Goal: Information Seeking & Learning: Find specific fact

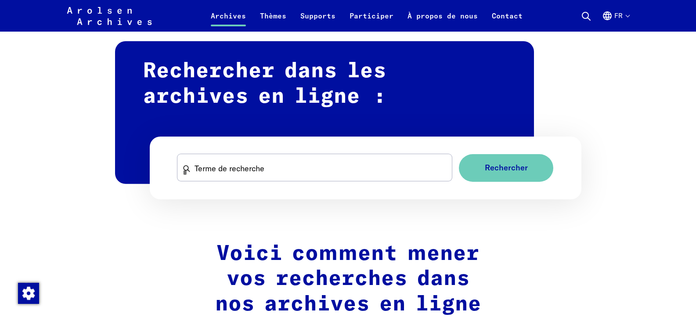
scroll to position [533, 0]
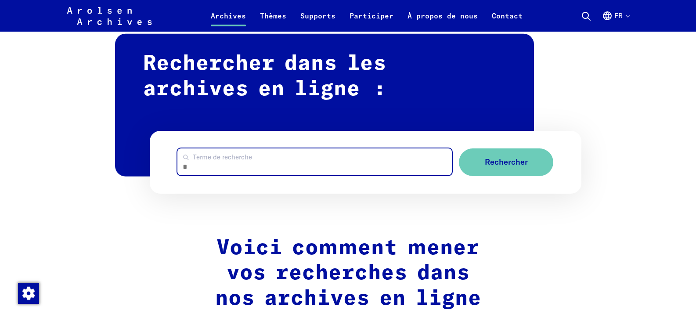
click at [213, 162] on input "Terme de recherche" at bounding box center [314, 161] width 275 height 27
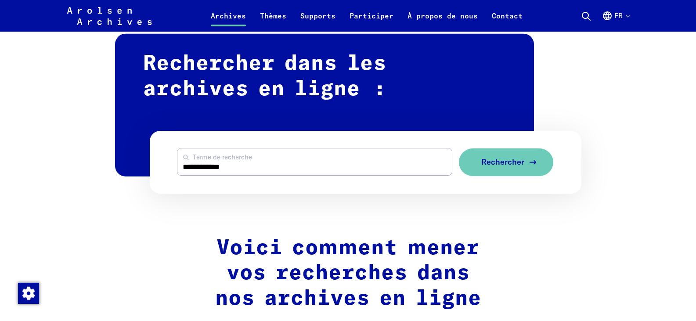
click at [503, 160] on span "Rechercher" at bounding box center [502, 162] width 43 height 9
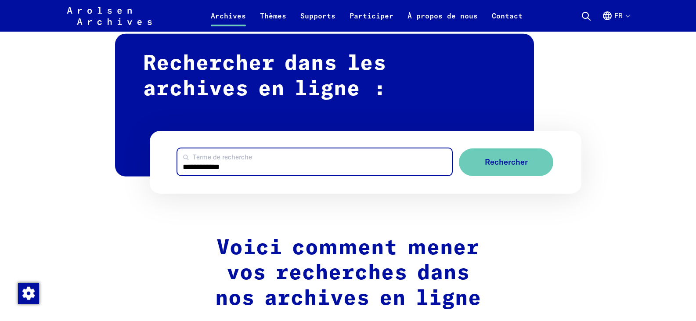
click at [232, 167] on input "**********" at bounding box center [314, 161] width 275 height 27
type input "*"
type input "**********"
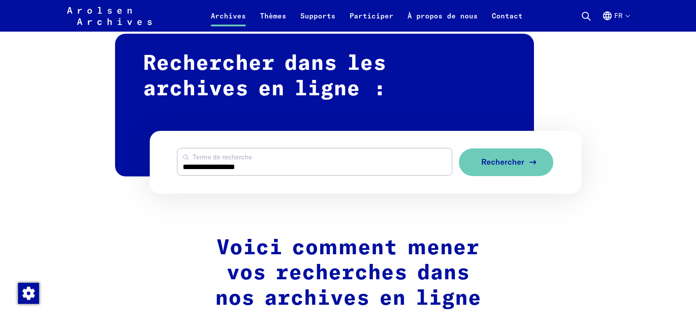
click at [503, 158] on span "Rechercher" at bounding box center [502, 162] width 43 height 9
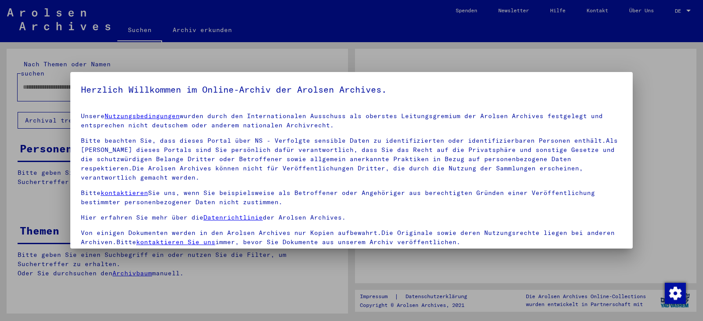
type input "**********"
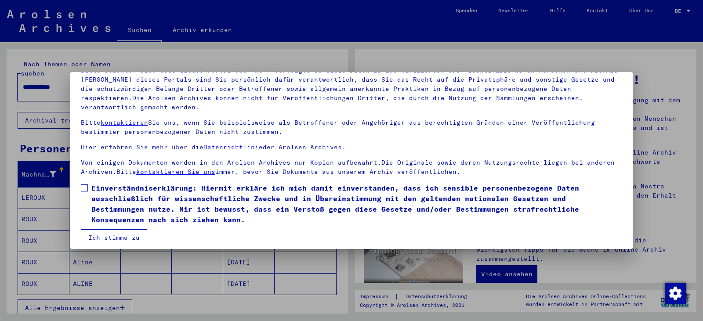
scroll to position [76, 0]
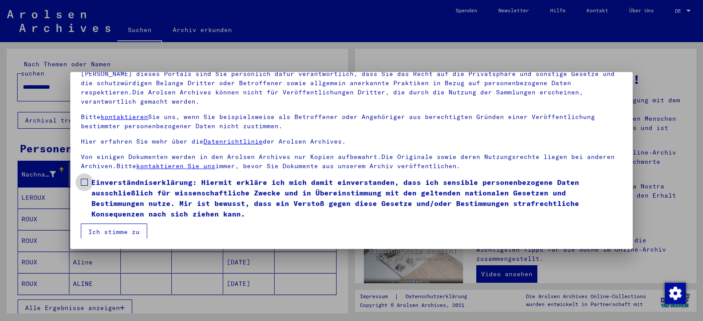
click at [83, 181] on span at bounding box center [84, 182] width 7 height 7
click at [109, 230] on button "Ich stimme zu" at bounding box center [114, 232] width 66 height 17
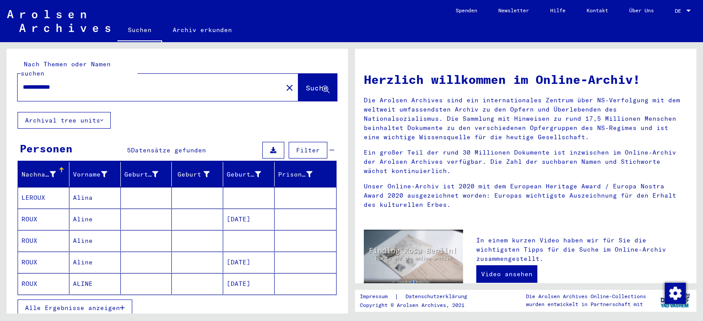
click at [185, 301] on div "Alle Ergebnisse anzeigen" at bounding box center [177, 307] width 319 height 25
click at [248, 212] on mat-cell "[DATE]" at bounding box center [248, 219] width 51 height 21
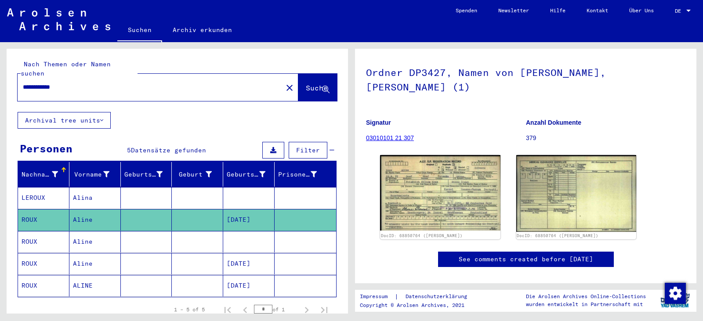
scroll to position [53, 0]
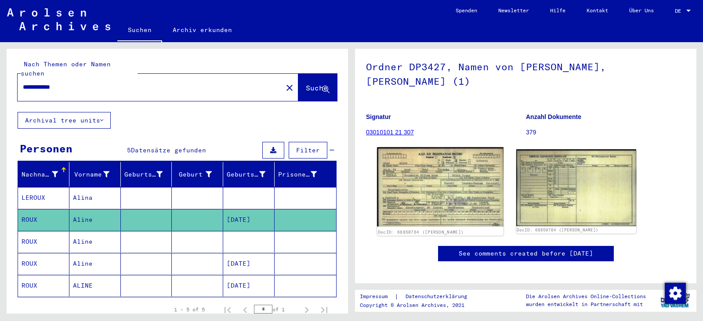
click at [469, 206] on img at bounding box center [440, 187] width 126 height 80
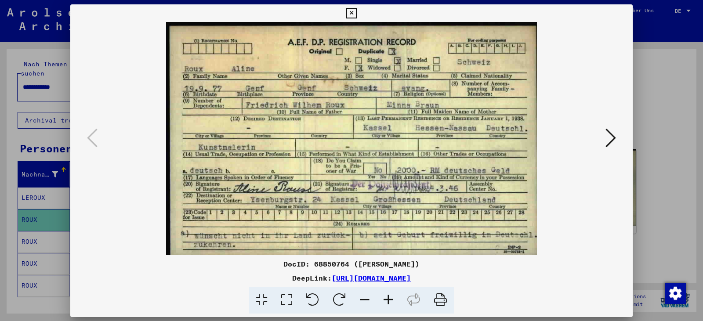
click at [469, 206] on img at bounding box center [351, 138] width 503 height 233
click at [388, 296] on icon at bounding box center [388, 300] width 24 height 27
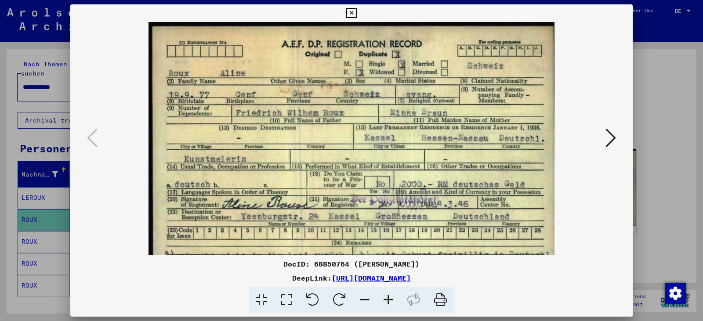
click at [388, 296] on icon at bounding box center [388, 300] width 24 height 27
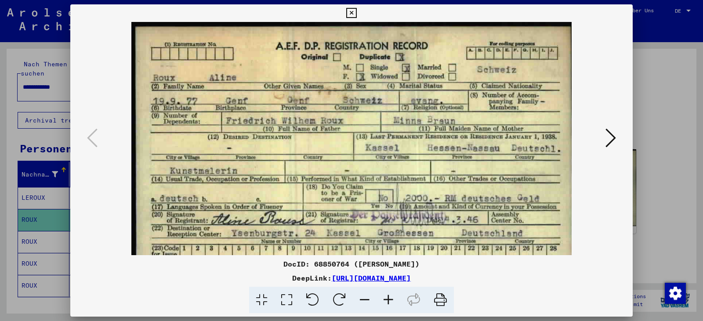
click at [355, 12] on icon at bounding box center [351, 13] width 10 height 11
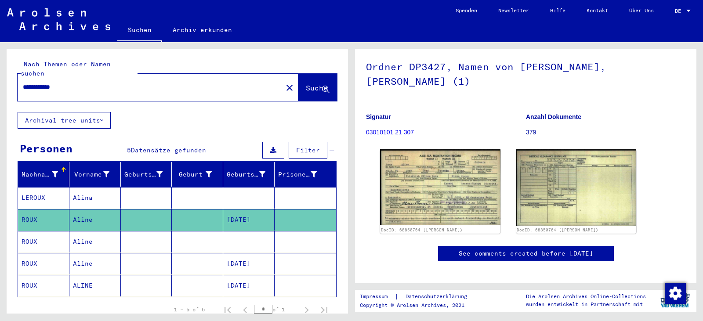
click at [245, 253] on mat-cell "[DATE]" at bounding box center [248, 264] width 51 height 22
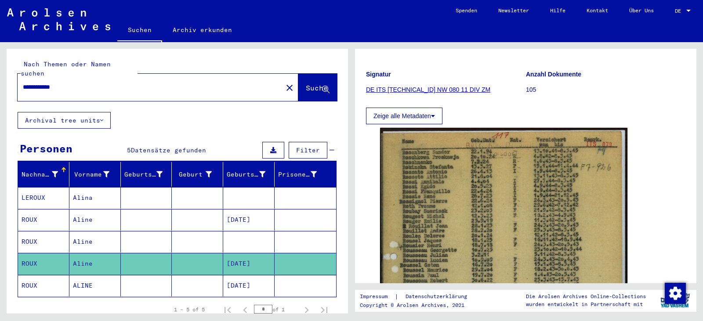
scroll to position [129, 0]
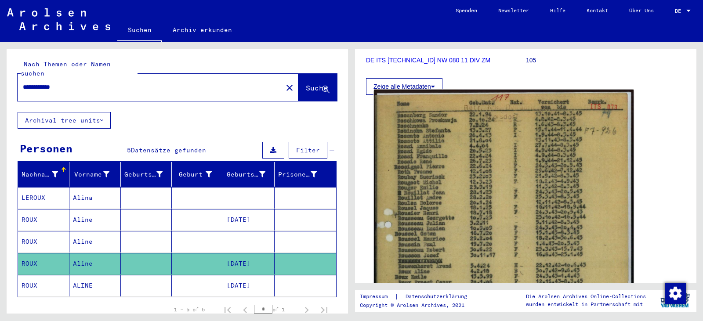
click at [519, 235] on img at bounding box center [504, 272] width 260 height 364
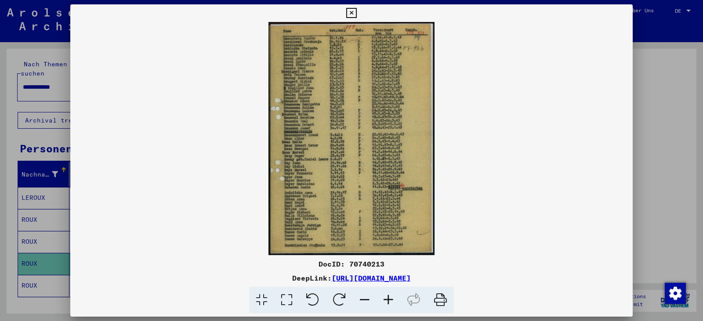
click at [390, 296] on icon at bounding box center [388, 300] width 24 height 27
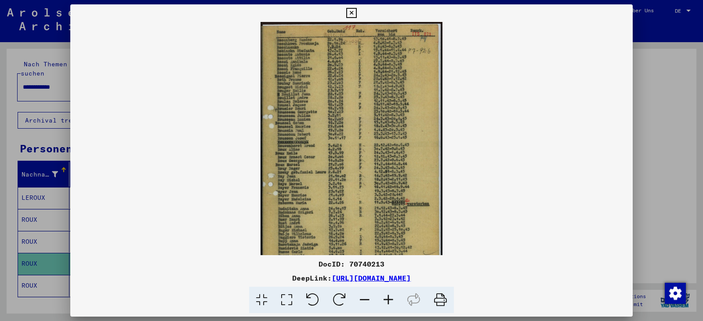
click at [390, 296] on icon at bounding box center [388, 300] width 24 height 27
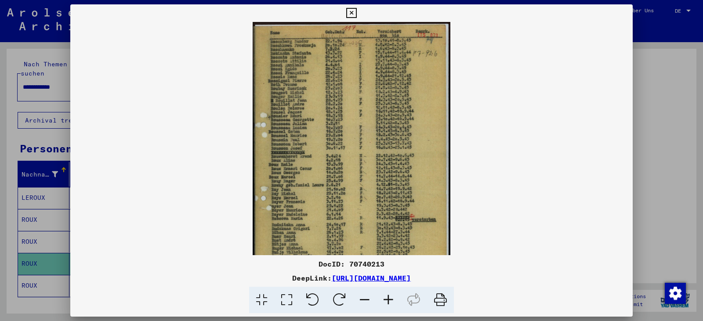
click at [390, 296] on icon at bounding box center [388, 300] width 24 height 27
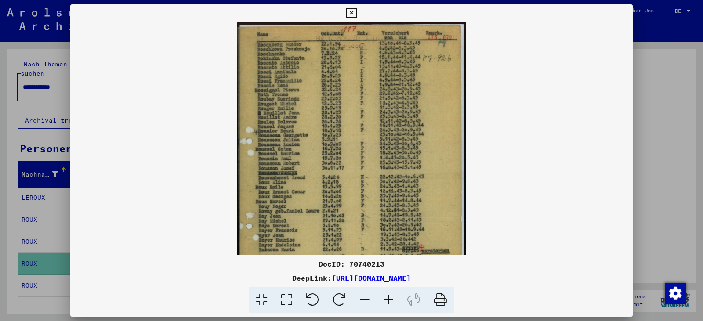
click at [390, 296] on icon at bounding box center [388, 300] width 24 height 27
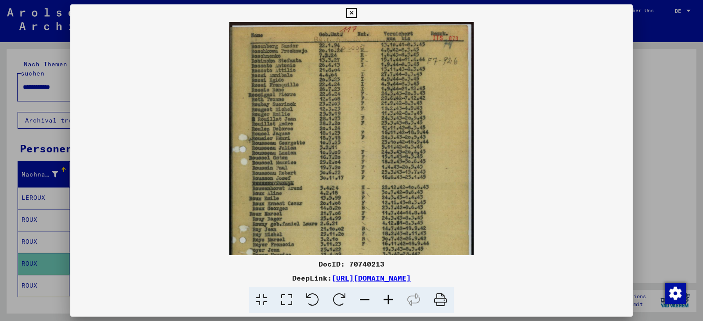
click at [390, 296] on icon at bounding box center [388, 300] width 24 height 27
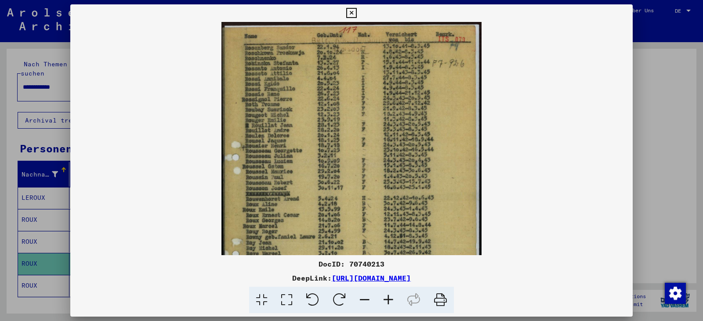
click at [390, 296] on icon at bounding box center [388, 300] width 24 height 27
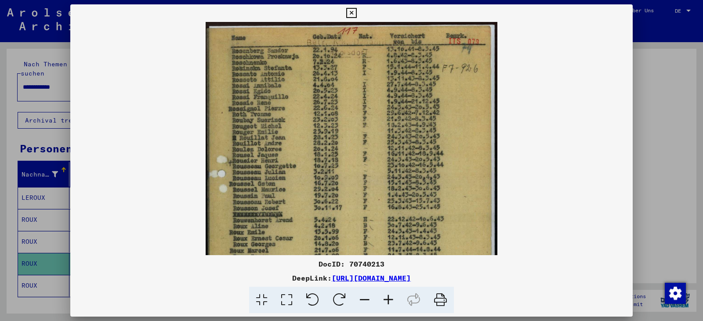
click at [390, 296] on icon at bounding box center [388, 300] width 24 height 27
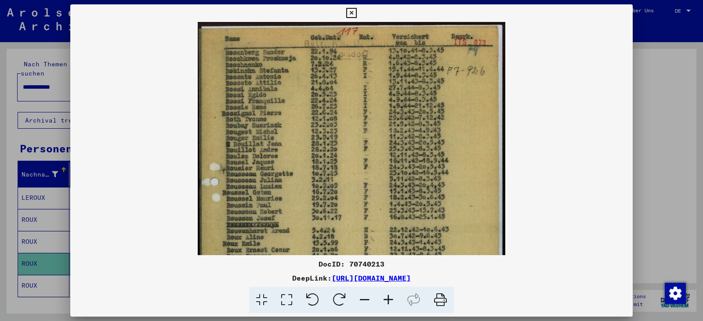
click at [390, 296] on icon at bounding box center [388, 300] width 24 height 27
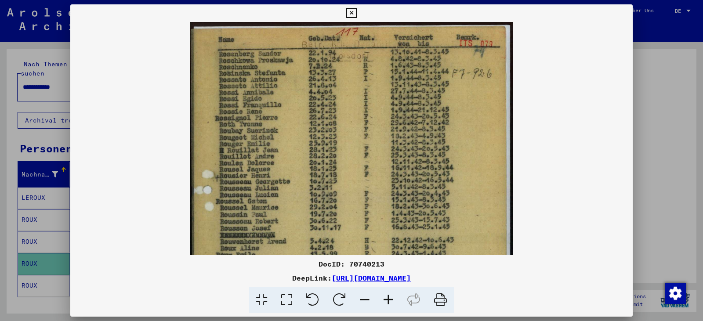
click at [390, 296] on icon at bounding box center [388, 300] width 24 height 27
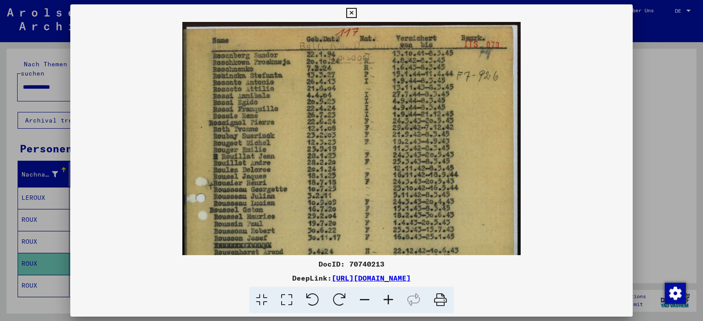
click at [390, 296] on icon at bounding box center [388, 300] width 24 height 27
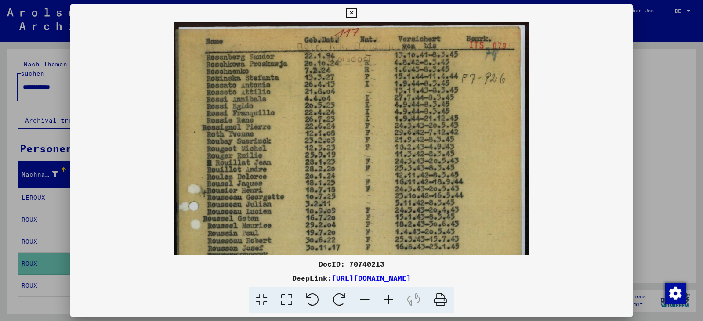
click at [390, 296] on icon at bounding box center [388, 300] width 24 height 27
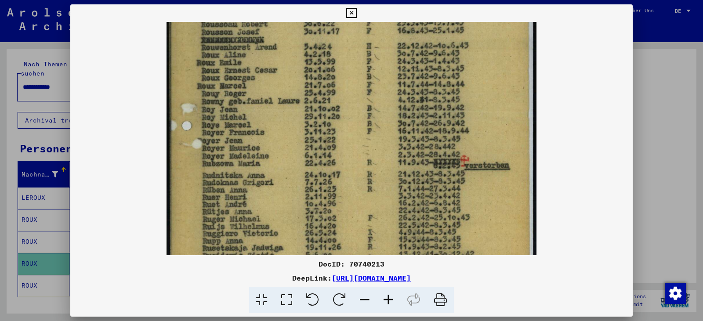
scroll to position [165, 0]
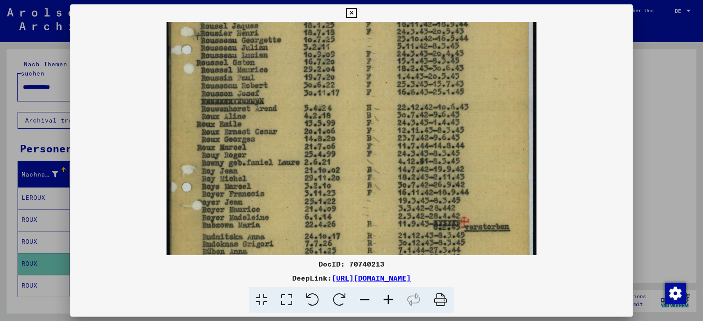
drag, startPoint x: 507, startPoint y: 240, endPoint x: 499, endPoint y: 68, distance: 172.8
click at [499, 68] on img at bounding box center [351, 116] width 370 height 519
